Goal: Information Seeking & Learning: Check status

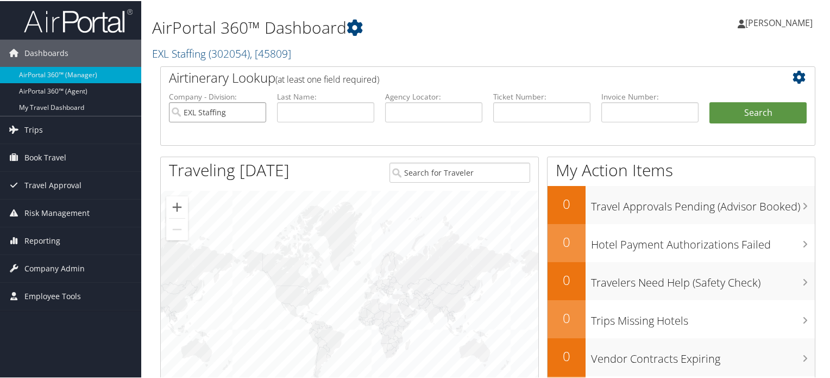
click at [256, 112] on input "EXL Staffing" at bounding box center [217, 111] width 97 height 20
click at [414, 112] on input "text" at bounding box center [433, 111] width 97 height 20
click at [61, 183] on span "Travel Approval" at bounding box center [52, 184] width 57 height 27
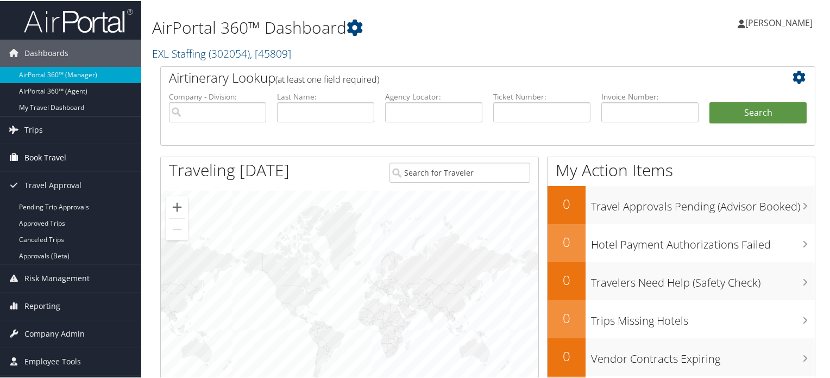
click at [63, 158] on span "Book Travel" at bounding box center [45, 156] width 42 height 27
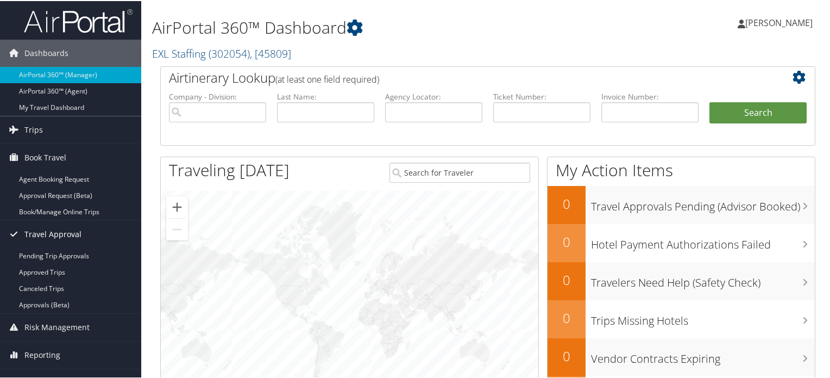
click at [67, 234] on span "Travel Approval" at bounding box center [52, 232] width 57 height 27
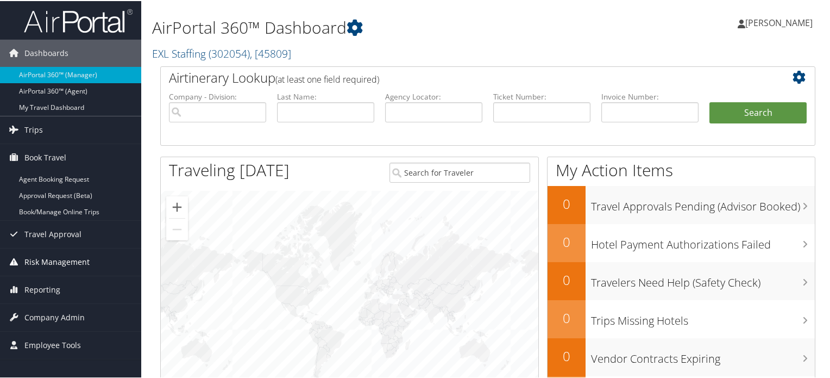
click at [56, 258] on span "Risk Management" at bounding box center [56, 260] width 65 height 27
click at [54, 128] on link "Trips" at bounding box center [70, 128] width 141 height 27
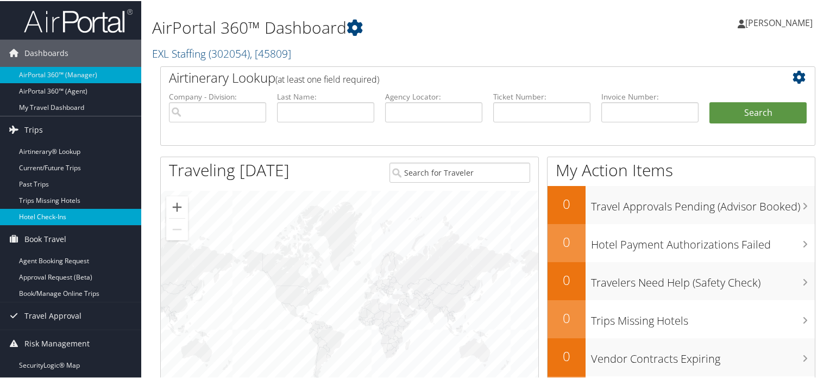
scroll to position [217, 0]
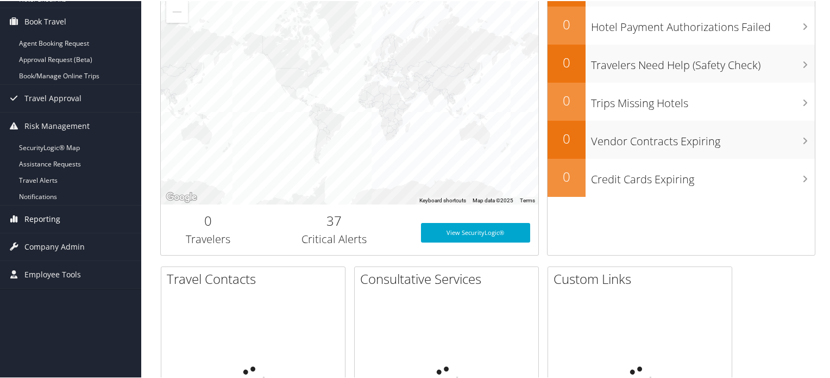
click at [57, 212] on span "Reporting" at bounding box center [42, 217] width 36 height 27
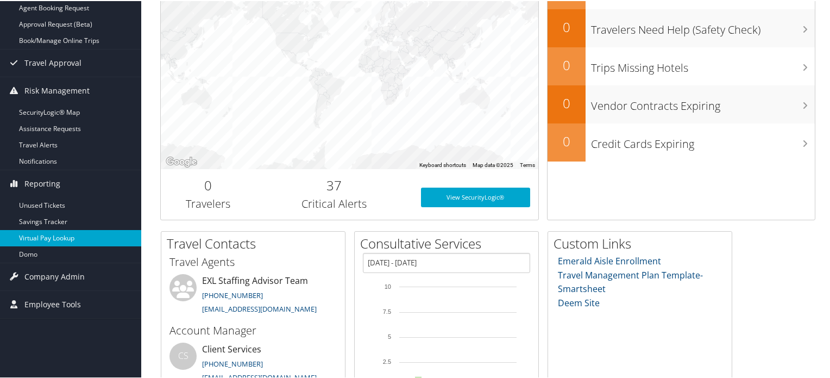
scroll to position [272, 0]
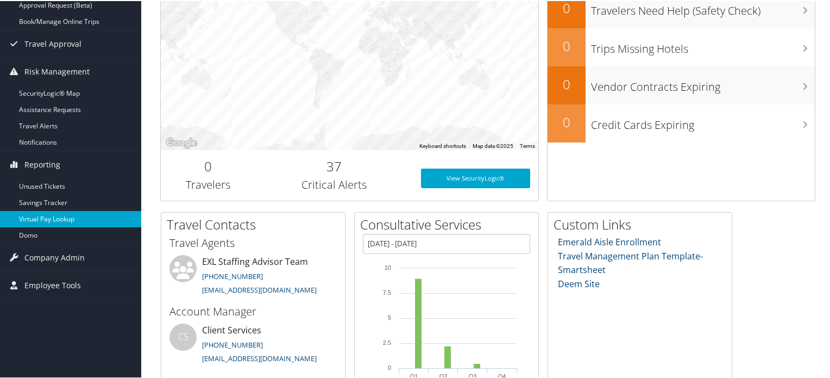
click at [68, 217] on link "Virtual Pay Lookup" at bounding box center [70, 218] width 141 height 16
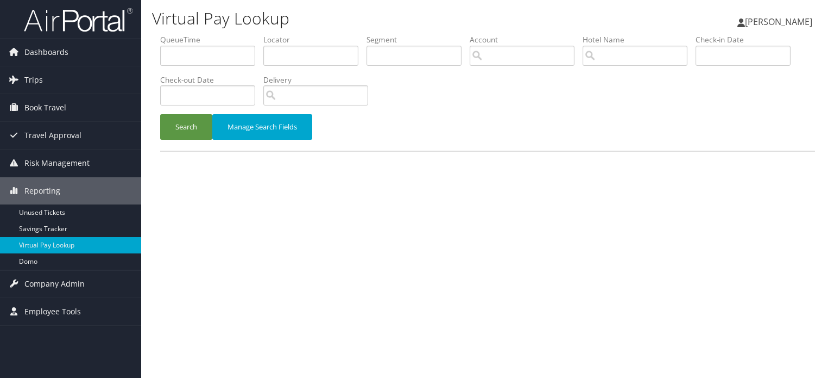
click at [500, 67] on li "Account" at bounding box center [526, 54] width 113 height 40
click at [502, 59] on input "search" at bounding box center [522, 56] width 105 height 20
click at [288, 63] on input "text" at bounding box center [310, 56] width 95 height 20
paste input "NTIMNN"
type input "NTIMNN"
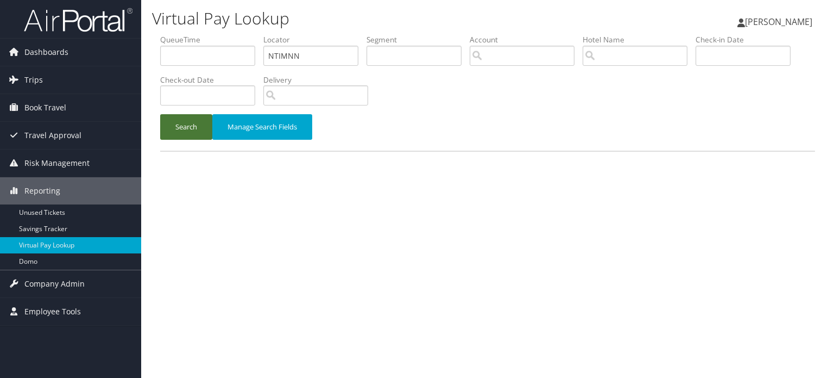
click at [185, 128] on button "Search" at bounding box center [186, 127] width 52 height 26
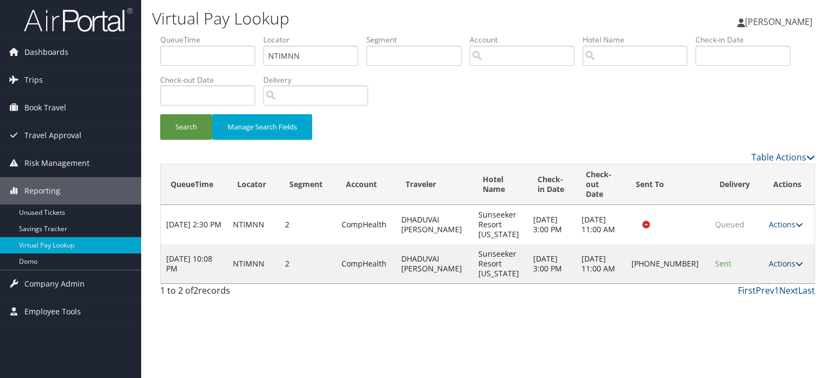
click at [790, 258] on link "Actions" at bounding box center [786, 263] width 34 height 10
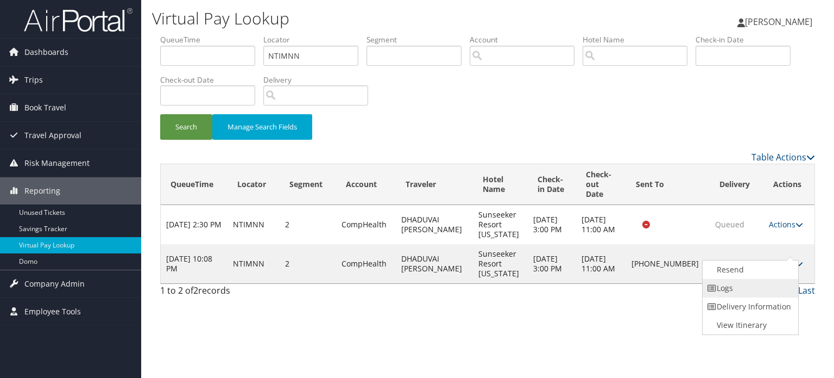
click at [767, 287] on link "Logs" at bounding box center [749, 288] width 93 height 18
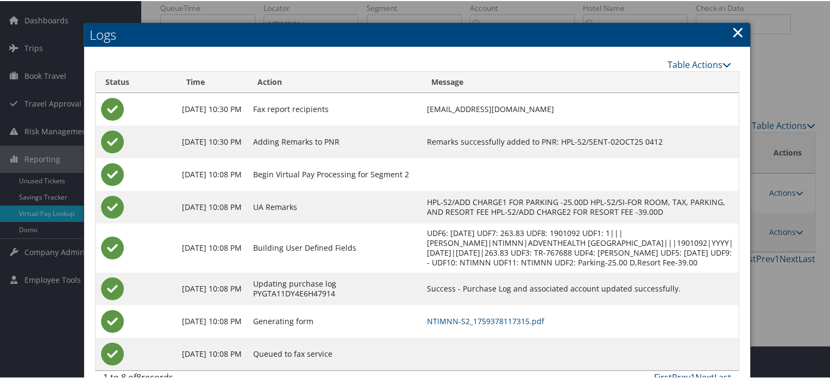
scroll to position [63, 0]
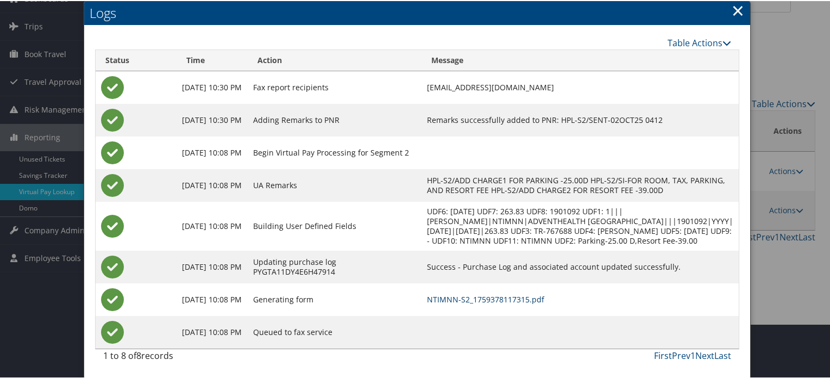
click at [508, 297] on link "NTIMNN-S2_1759378117315.pdf" at bounding box center [485, 298] width 117 height 10
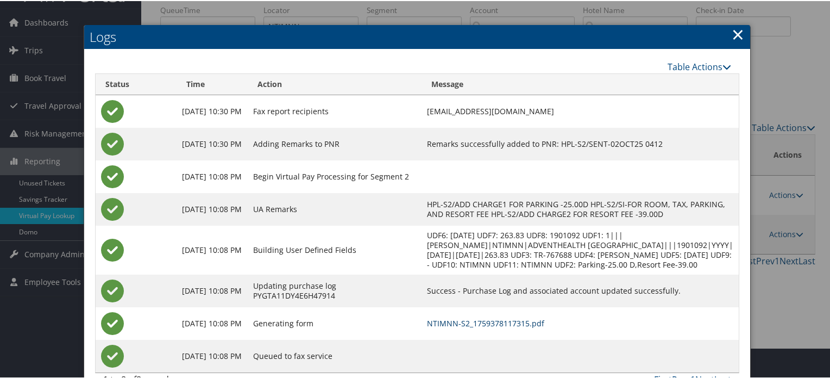
scroll to position [0, 0]
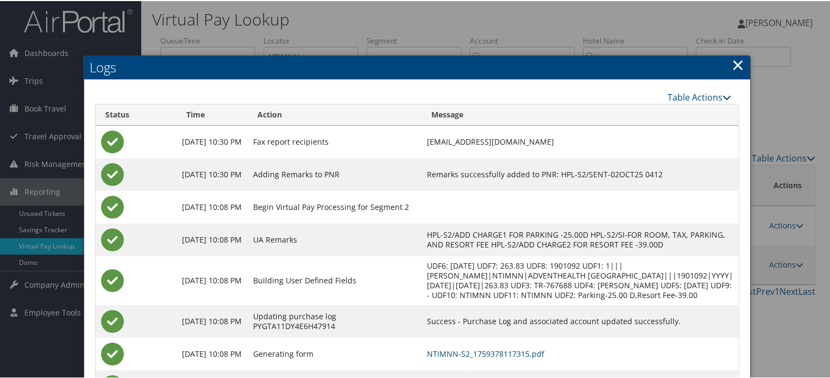
click at [785, 96] on div at bounding box center [417, 189] width 834 height 378
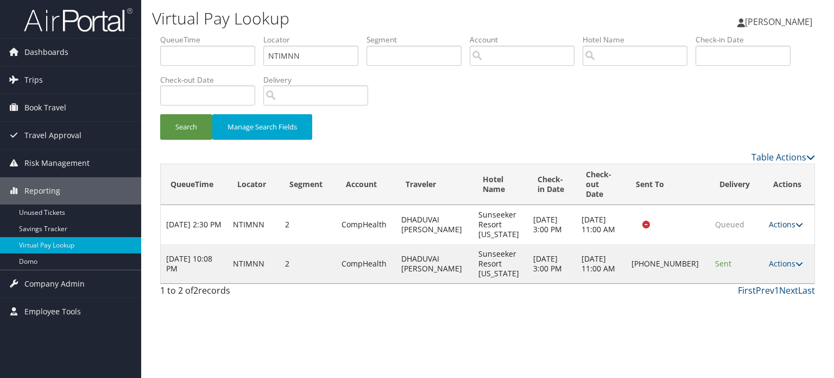
click at [772, 219] on link "Actions" at bounding box center [786, 224] width 34 height 10
click at [757, 248] on link "Logs" at bounding box center [761, 249] width 68 height 18
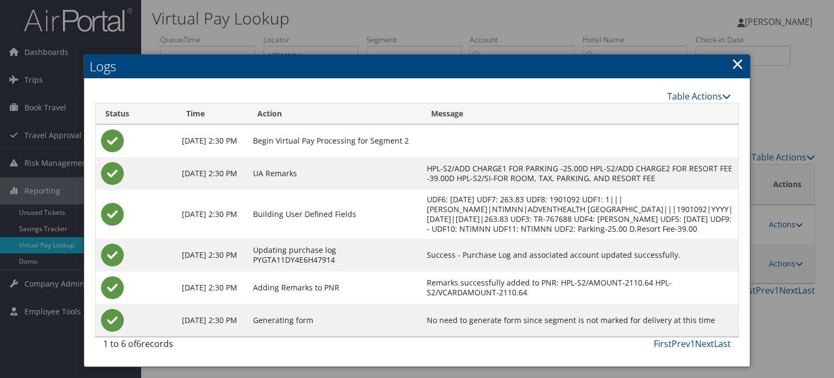
click at [615, 259] on td "Success - Purchase Log and associated account updated successfully." at bounding box center [580, 254] width 317 height 33
click at [609, 263] on td "Success - Purchase Log and associated account updated successfully." at bounding box center [580, 254] width 317 height 33
click at [735, 60] on link "×" at bounding box center [738, 64] width 12 height 22
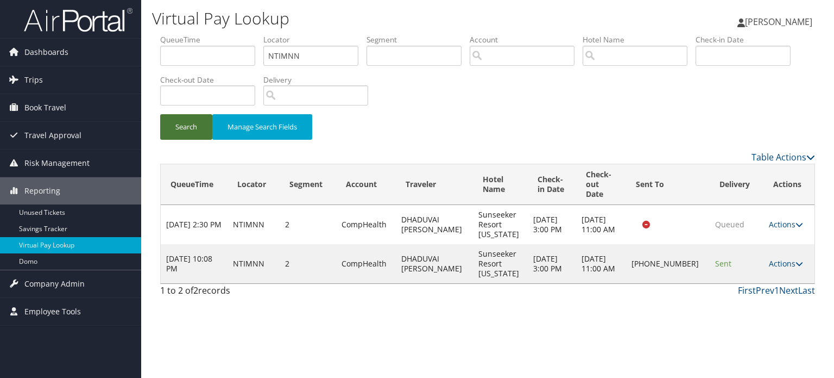
click at [193, 132] on button "Search" at bounding box center [186, 127] width 52 height 26
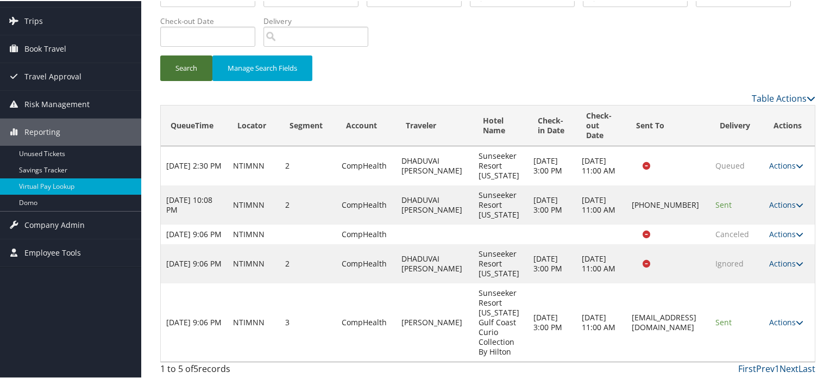
scroll to position [61, 0]
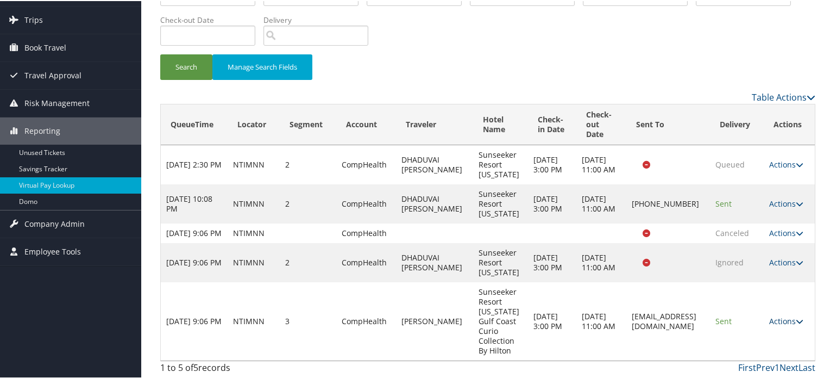
click at [787, 325] on link "Actions" at bounding box center [786, 320] width 34 height 10
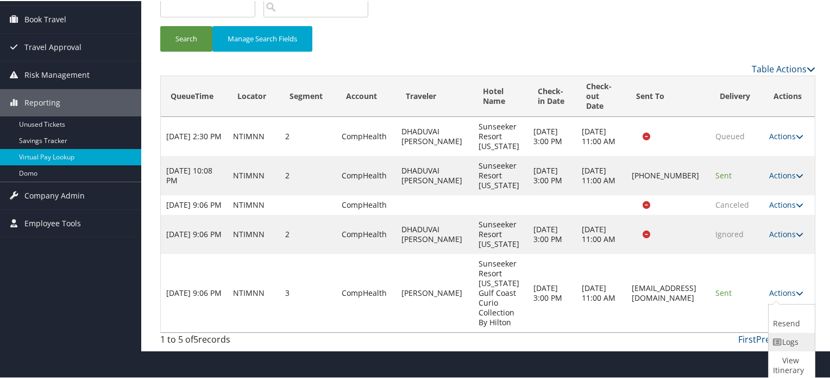
click at [791, 345] on link "Logs" at bounding box center [790, 340] width 43 height 18
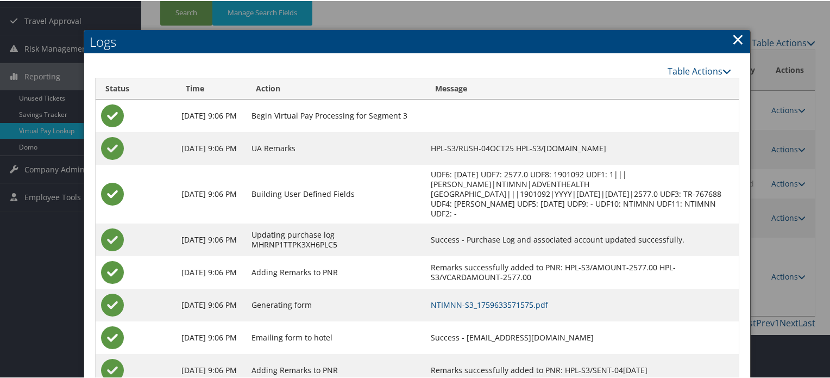
scroll to position [153, 0]
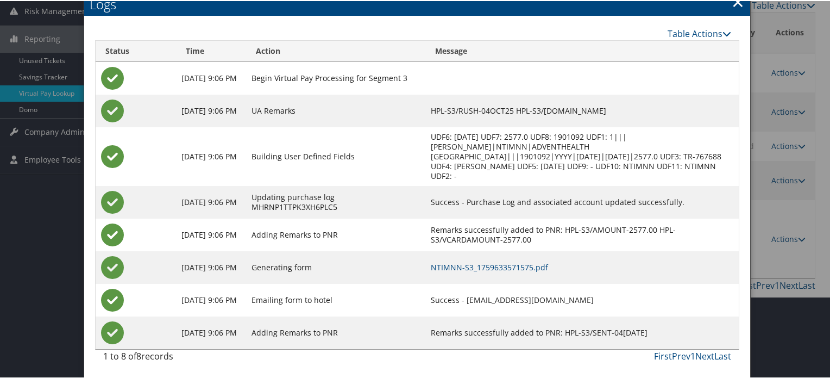
click at [509, 271] on td "NTIMNN-S3_1759633571575.pdf" at bounding box center [582, 266] width 314 height 33
click at [511, 267] on link "NTIMNN-S3_1759633571575.pdf" at bounding box center [489, 266] width 117 height 10
